Goal: Task Accomplishment & Management: Manage account settings

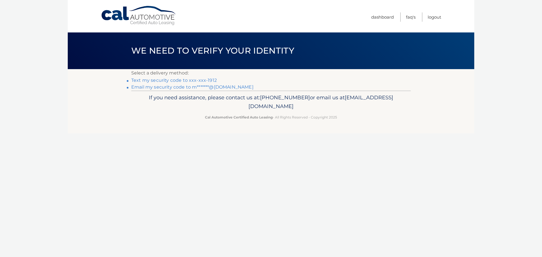
click at [164, 80] on link "Text my security code to xxx-xxx-1912" at bounding box center [173, 80] width 85 height 5
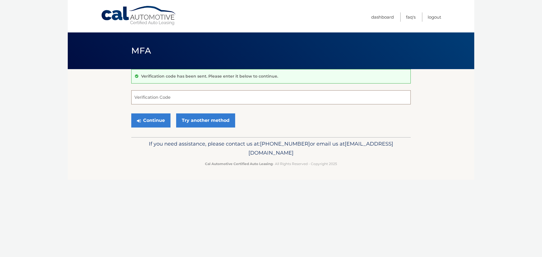
click at [166, 97] on input "Verification Code" at bounding box center [270, 97] width 279 height 14
type input "638851"
click at [143, 119] on button "Continue" at bounding box center [150, 120] width 39 height 14
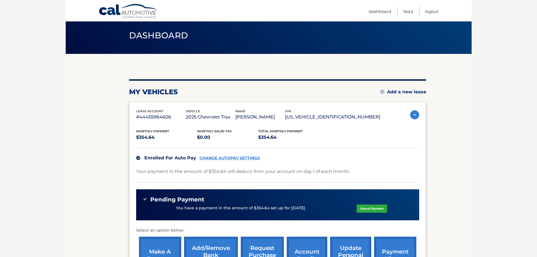
scroll to position [28, 0]
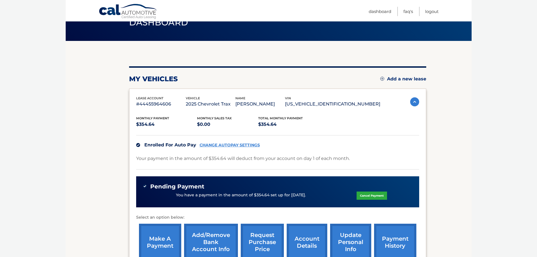
click at [241, 144] on link "CHANGE AUTOPAY SETTINGS" at bounding box center [230, 145] width 60 height 5
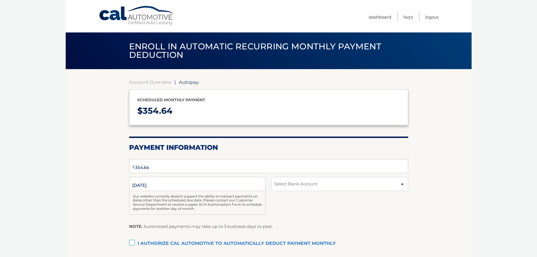
select select "MTdiZWRjNGQtZGJiNi00YmFjLTg4NWMtZGFkNzhjMDUxYWE5"
